Goal: Communication & Community: Answer question/provide support

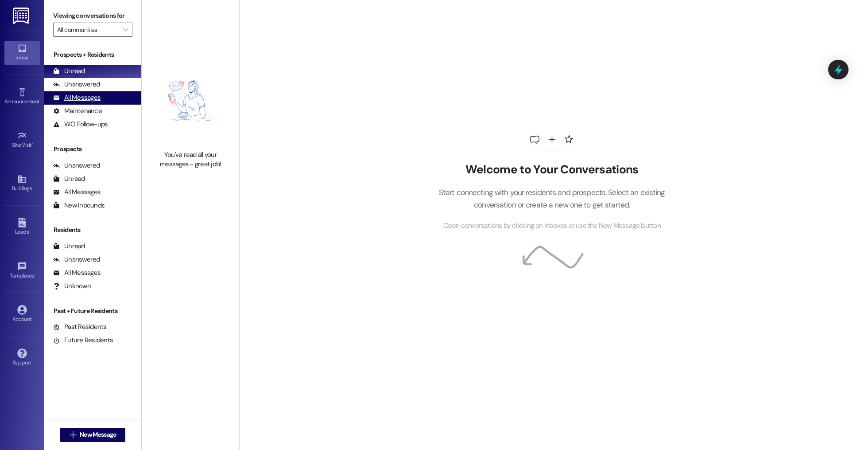
click at [92, 93] on div "All Messages (undefined)" at bounding box center [92, 97] width 97 height 13
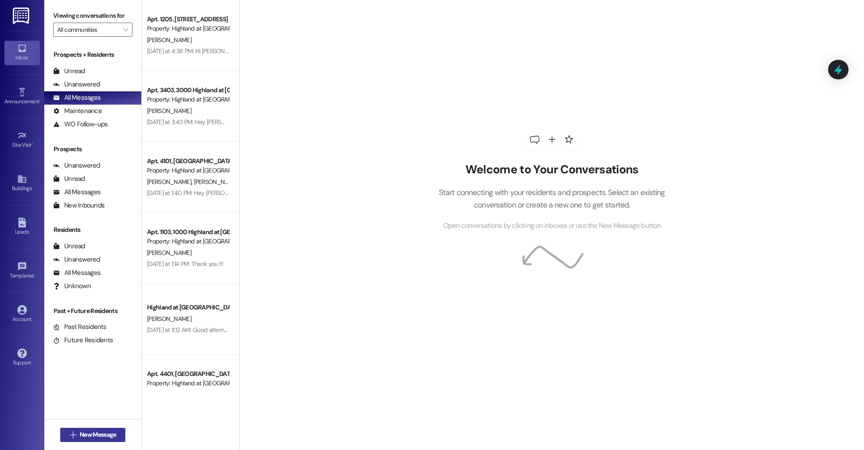
click at [98, 431] on span "New Message" at bounding box center [98, 434] width 36 height 9
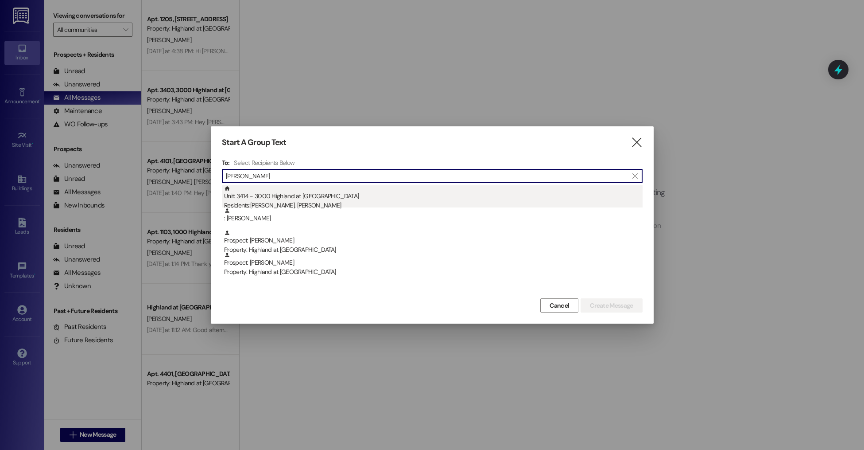
type input "[PERSON_NAME]"
click at [295, 199] on div "Unit: 3414 - 3000 Highland at [GEOGRAPHIC_DATA] Residents: [PERSON_NAME], [PERS…" at bounding box center [433, 197] width 419 height 25
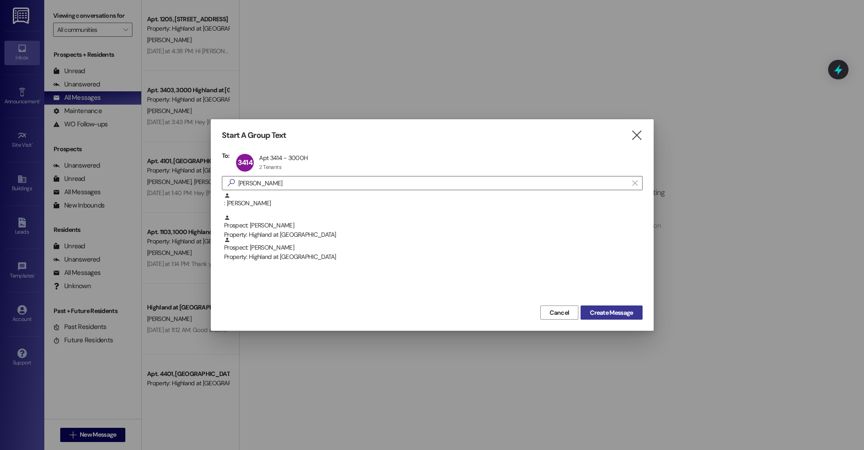
click at [597, 313] on span "Create Message" at bounding box center [611, 312] width 43 height 9
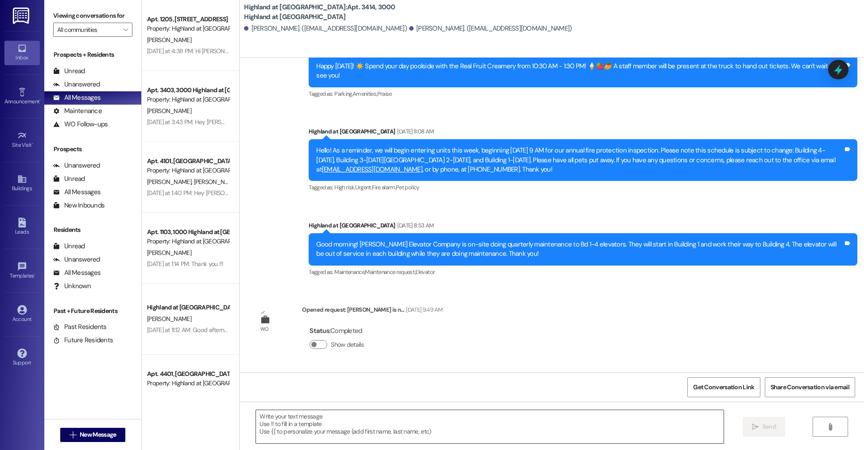
scroll to position [17554, 0]
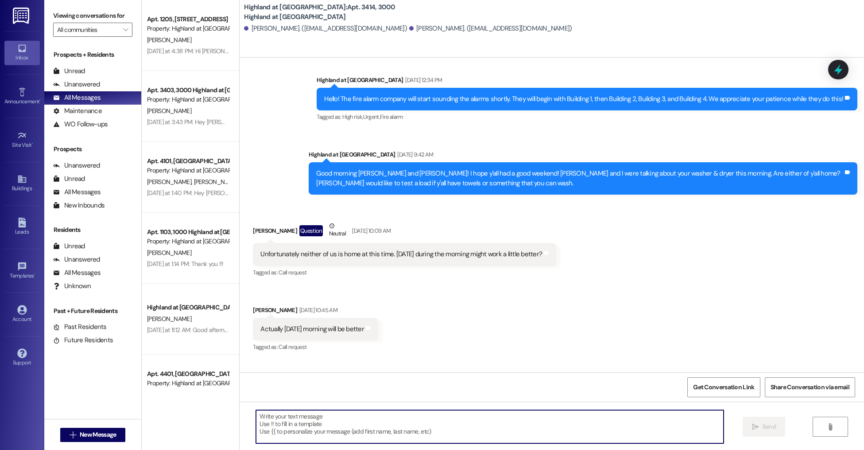
click at [322, 434] on textarea at bounding box center [489, 426] width 467 height 33
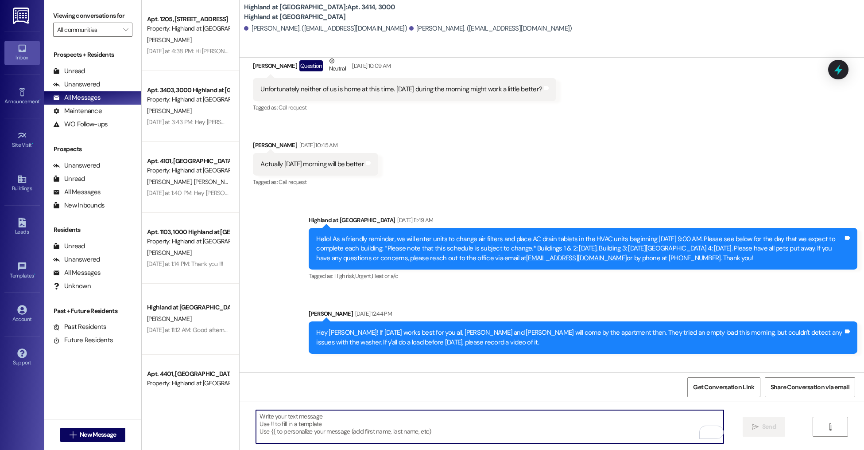
scroll to position [17904, 0]
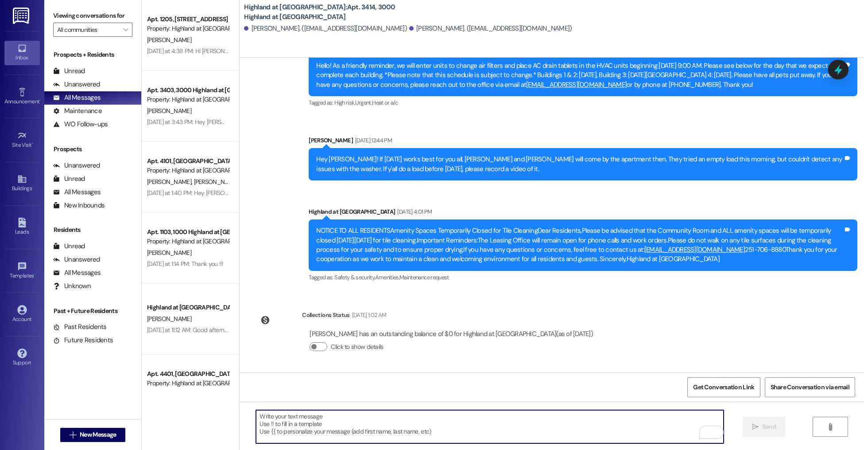
click at [347, 420] on textarea "To enrich screen reader interactions, please activate Accessibility in Grammarl…" at bounding box center [489, 426] width 467 height 33
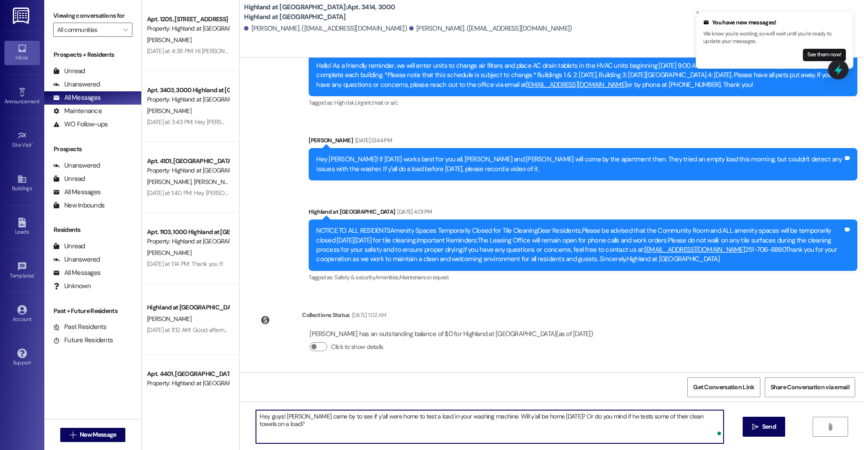
type textarea "Hey guys! [PERSON_NAME] came by to see if y'all were home to test a load in you…"
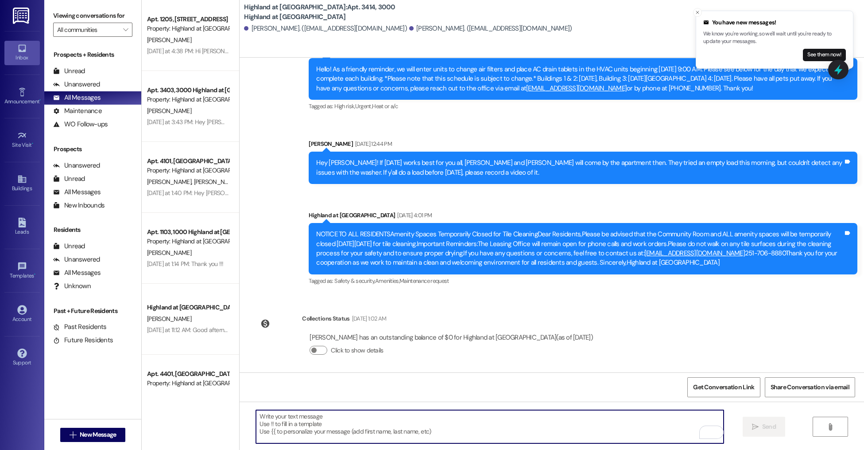
scroll to position [17966, 0]
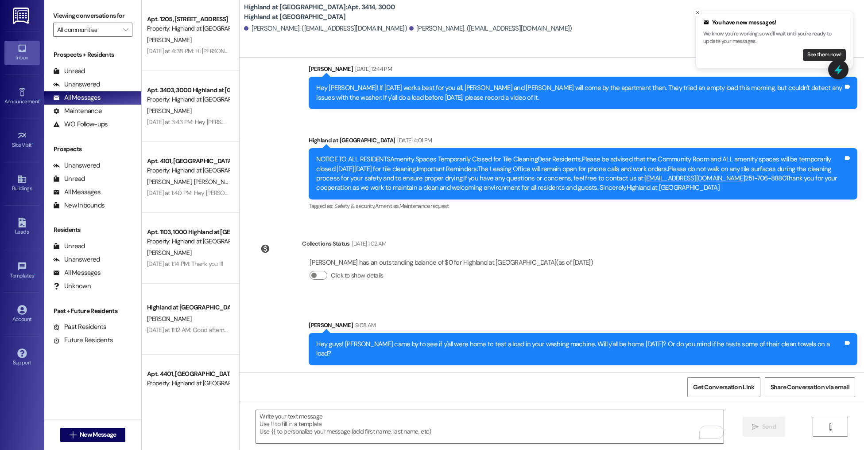
click at [822, 57] on button "See them now!" at bounding box center [824, 55] width 43 height 12
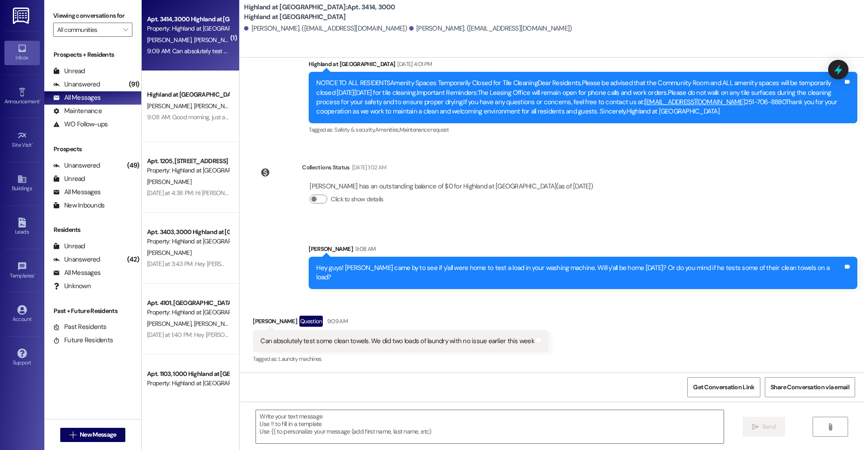
scroll to position [18042, 0]
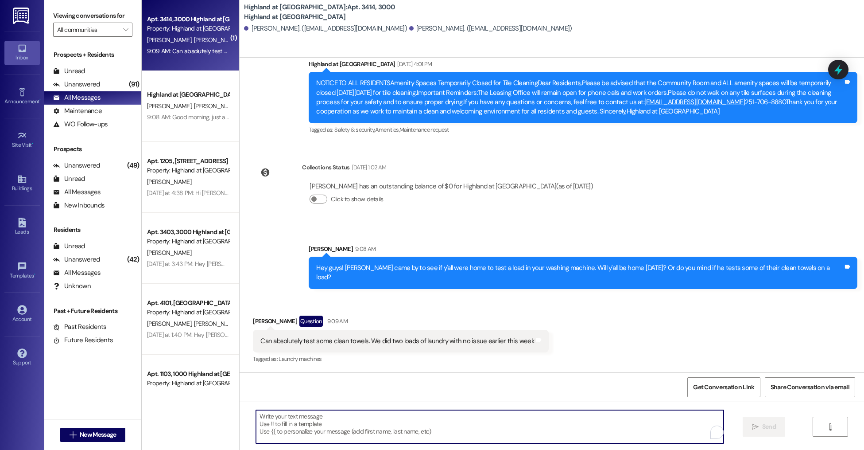
click at [352, 412] on textarea "To enrich screen reader interactions, please activate Accessibility in Grammarl…" at bounding box center [489, 426] width 467 height 33
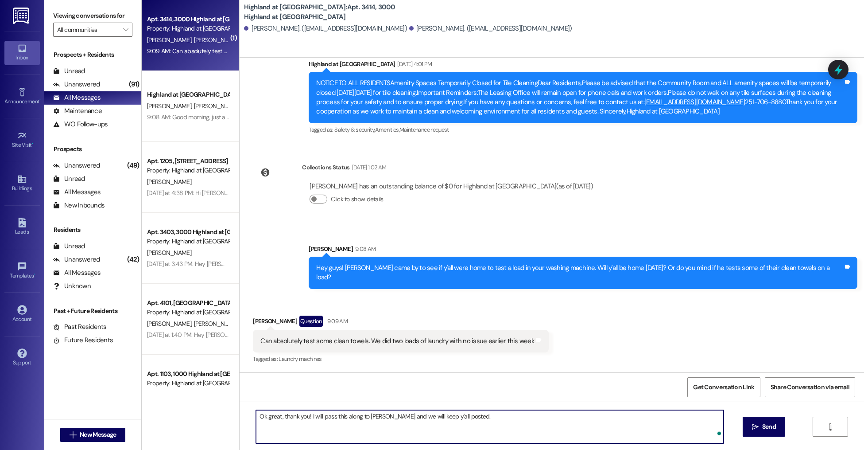
type textarea "Ok great, thank you! I will pass this along to [PERSON_NAME] and we will keep y…"
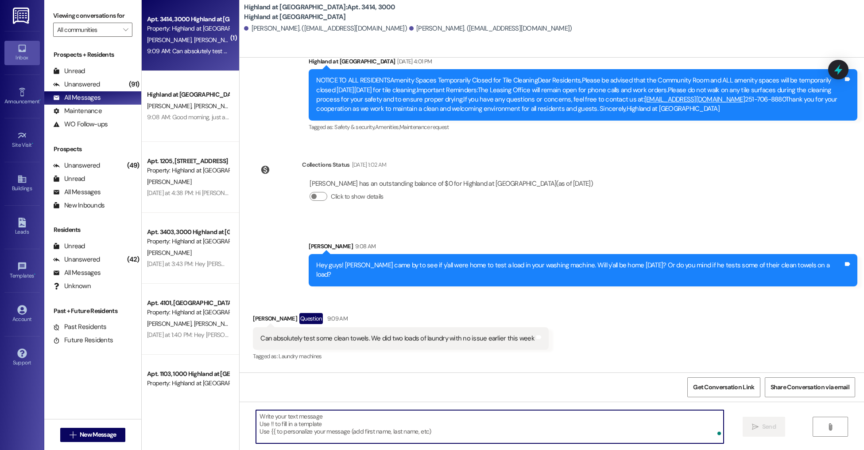
scroll to position [18041, 0]
